Goal: Information Seeking & Learning: Learn about a topic

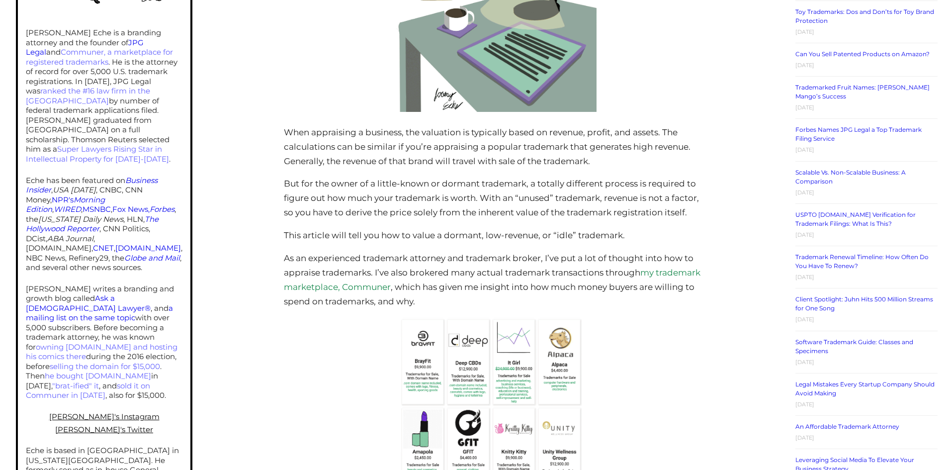
scroll to position [746, 0]
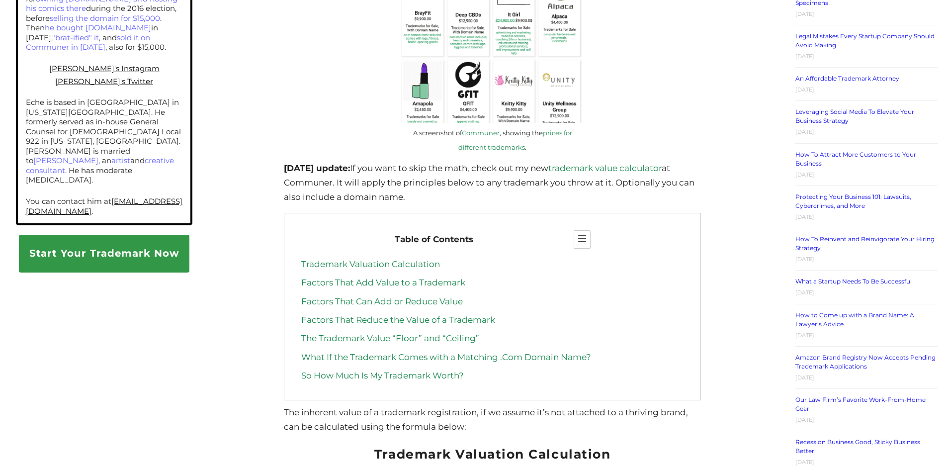
click at [385, 269] on link "Trademark Valuation Calculation" at bounding box center [370, 264] width 139 height 10
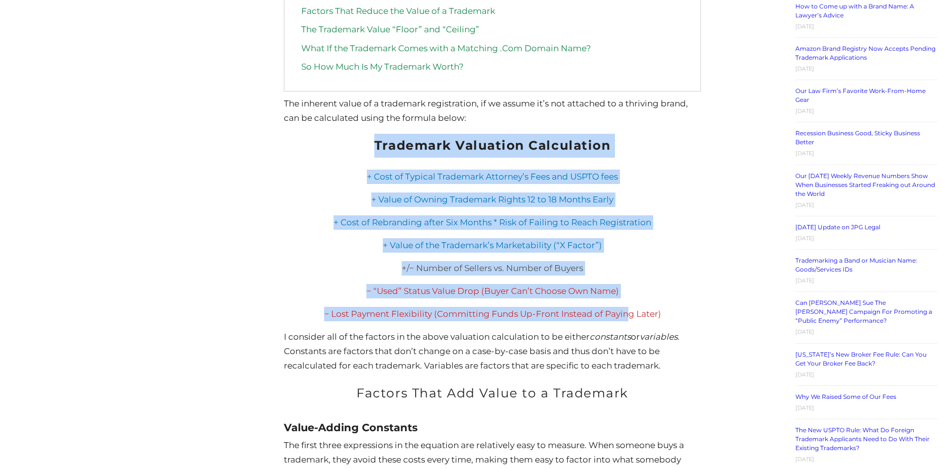
scroll to position [1154, 0]
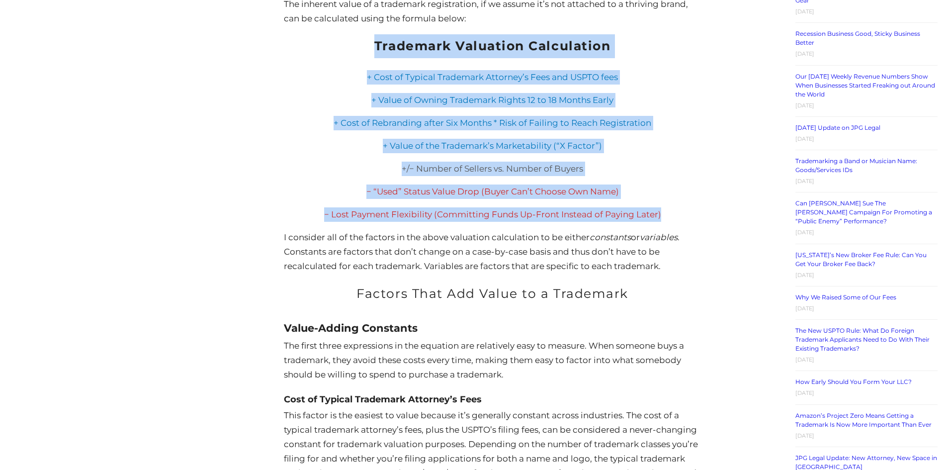
drag, startPoint x: 356, startPoint y: 159, endPoint x: 673, endPoint y: 223, distance: 324.2
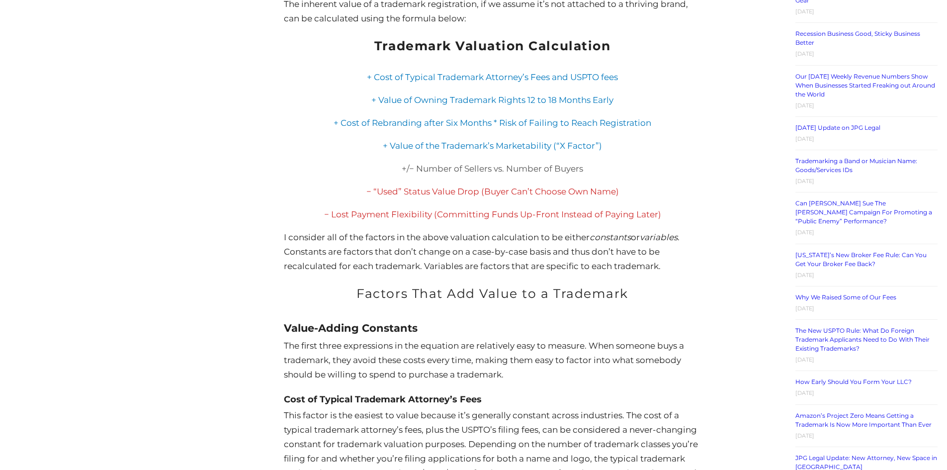
click at [678, 274] on p "I consider all of the factors in the above valuation calculation to be either c…" at bounding box center [492, 251] width 417 height 43
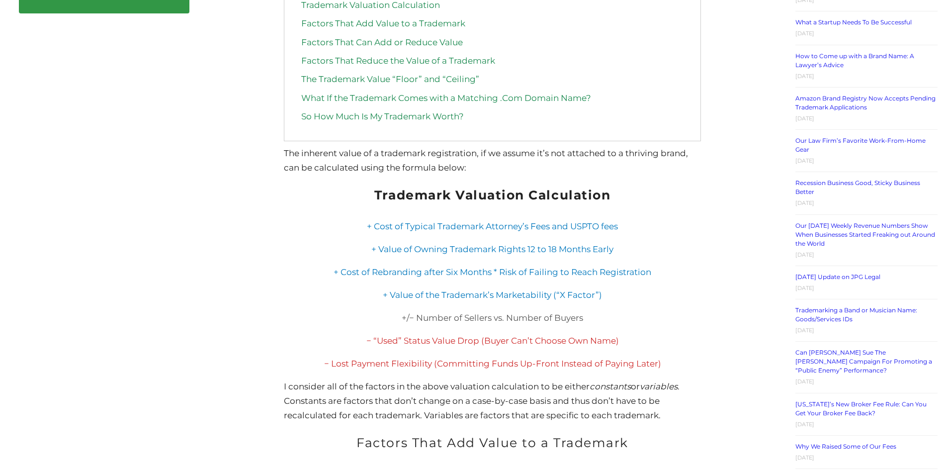
scroll to position [1055, 0]
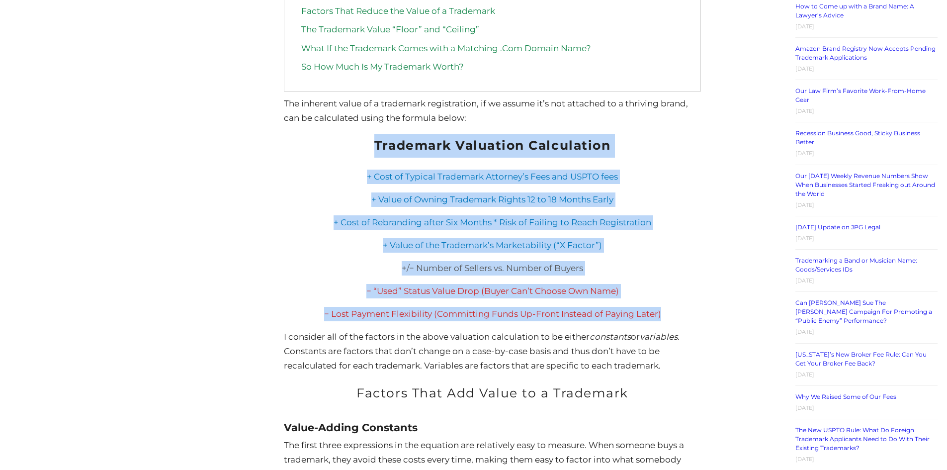
drag, startPoint x: 365, startPoint y: 154, endPoint x: 681, endPoint y: 314, distance: 354.6
copy div "Trademark Valuation Calculation + Cost of Typical Trademark Attorney’s Fees and…"
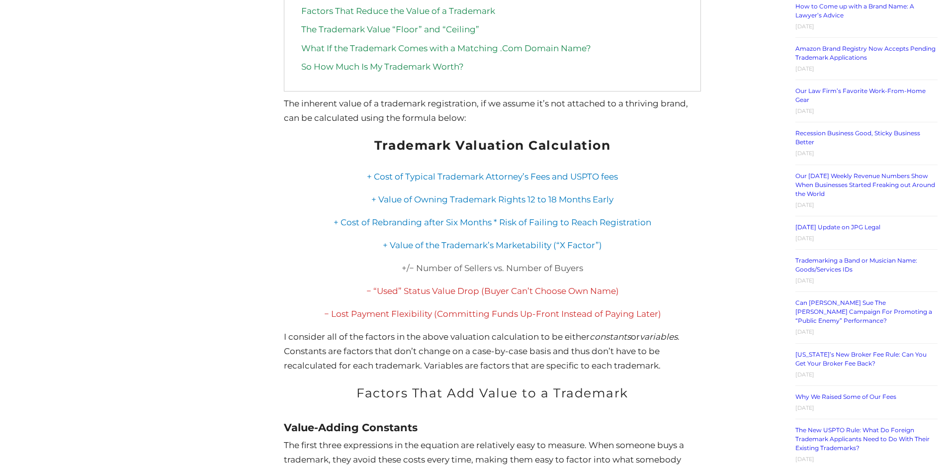
click at [633, 253] on p "+ Value of the Trademark’s Marketability (“X Factor”)" at bounding box center [492, 245] width 417 height 14
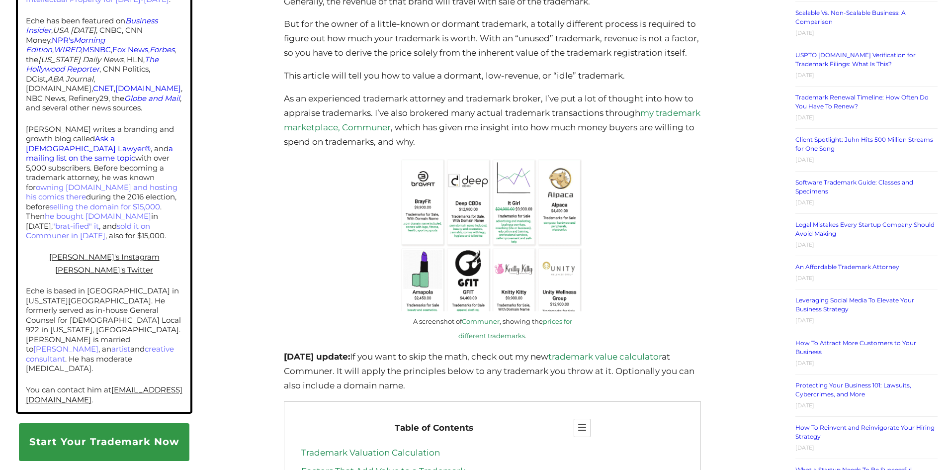
scroll to position [110, 0]
